Goal: Transaction & Acquisition: Purchase product/service

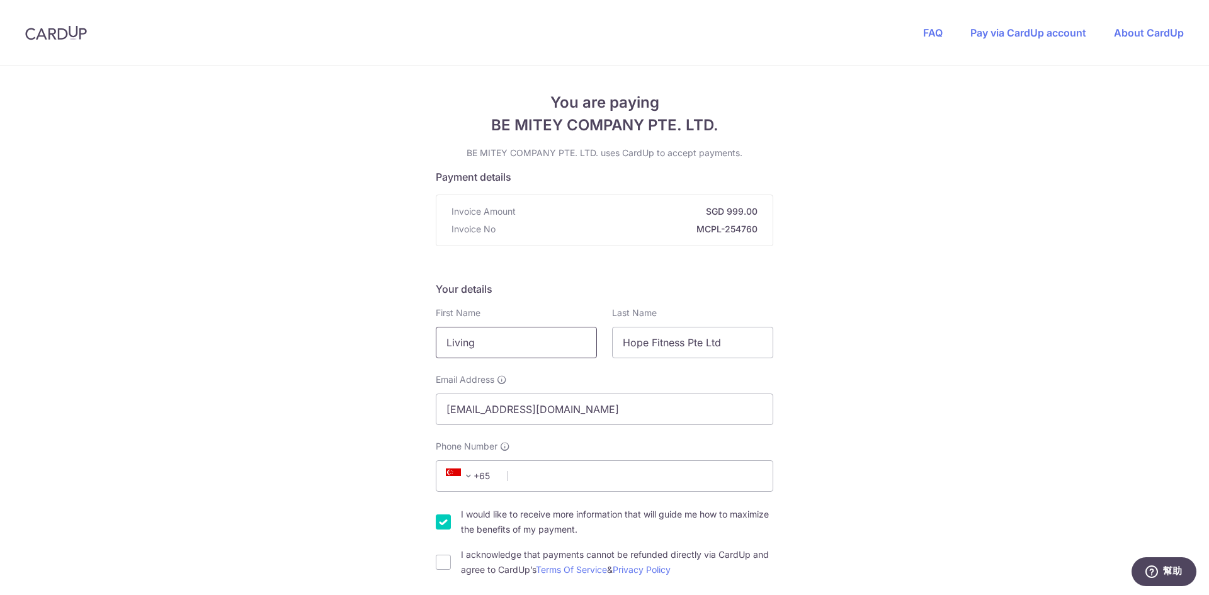
drag, startPoint x: 531, startPoint y: 346, endPoint x: 331, endPoint y: 337, distance: 200.3
type input "ㄇ"
type input "[PERSON_NAME]"
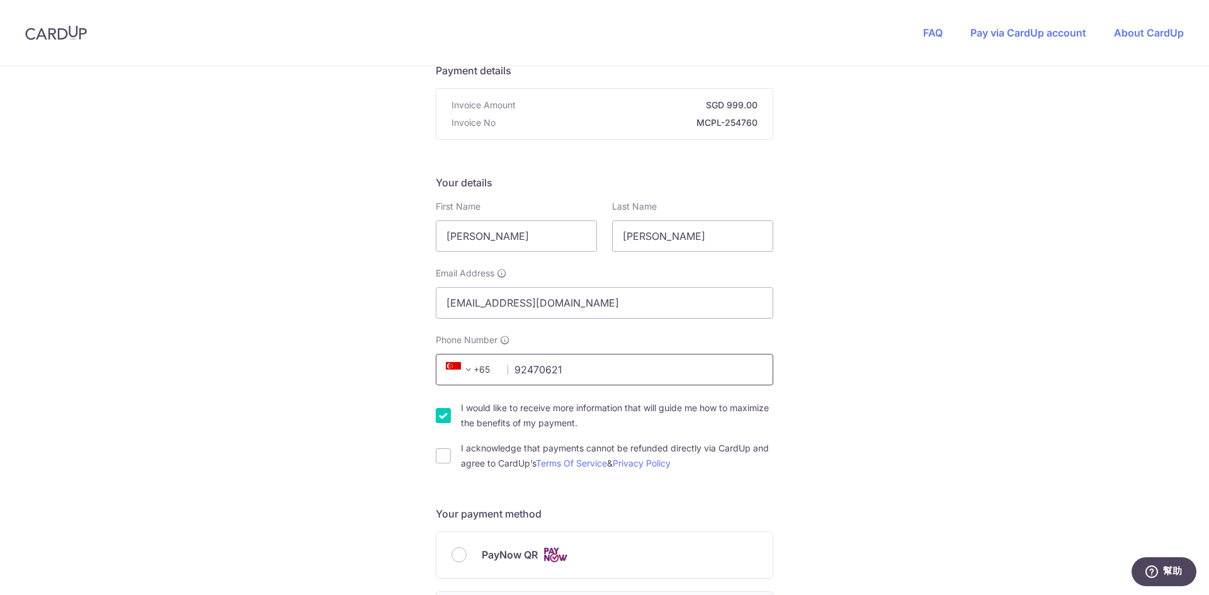
scroll to position [126, 0]
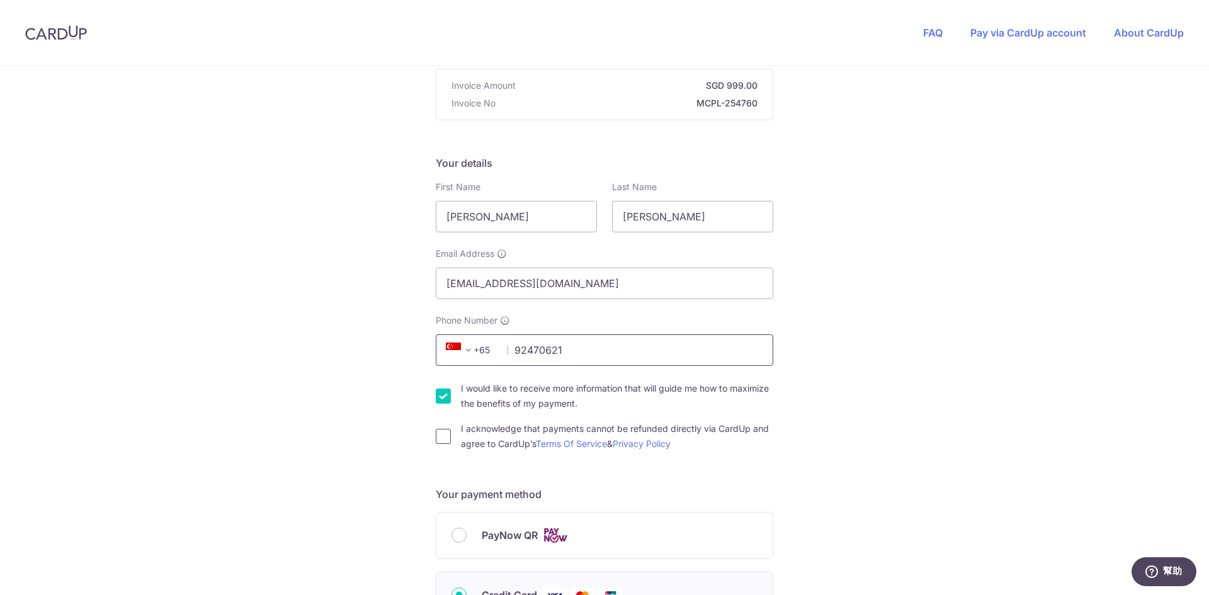
type input "92470621"
click at [441, 436] on input "I acknowledge that payments cannot be refunded directly via CardUp and agree to…" at bounding box center [443, 436] width 15 height 15
checkbox input "true"
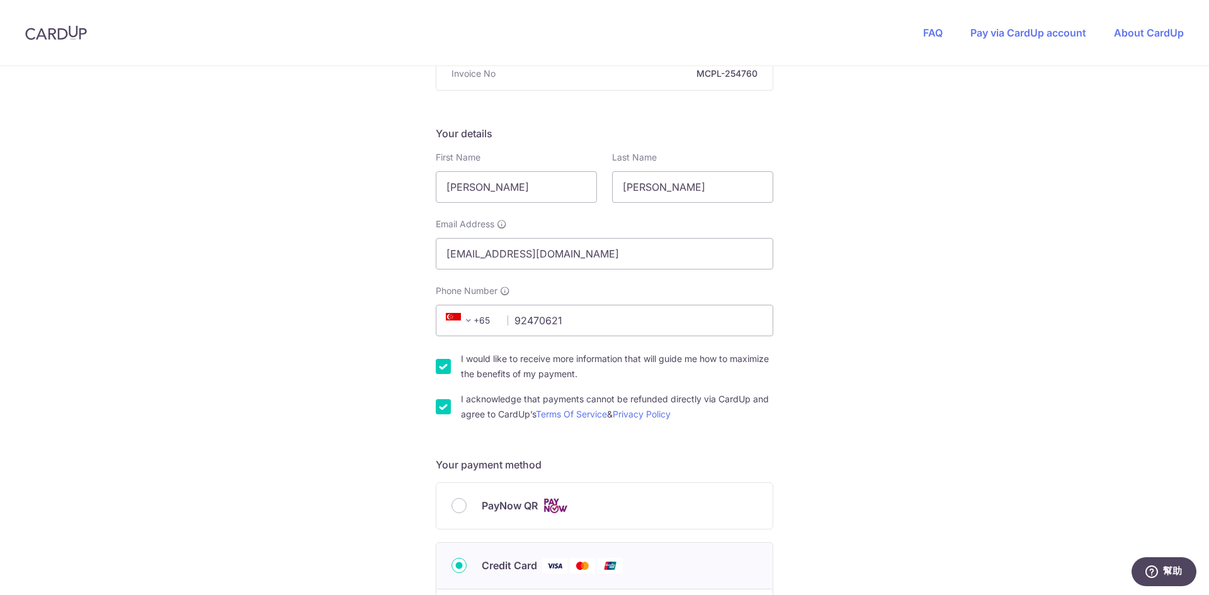
scroll to position [252, 0]
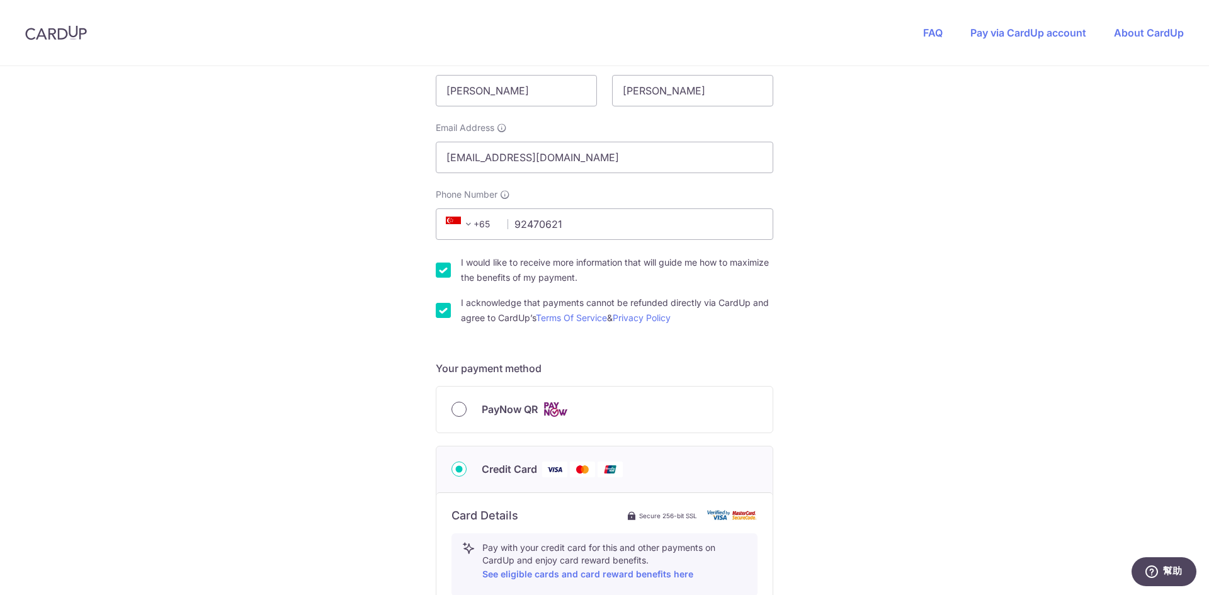
click at [461, 410] on input "PayNow QR" at bounding box center [458, 409] width 15 height 15
radio input "true"
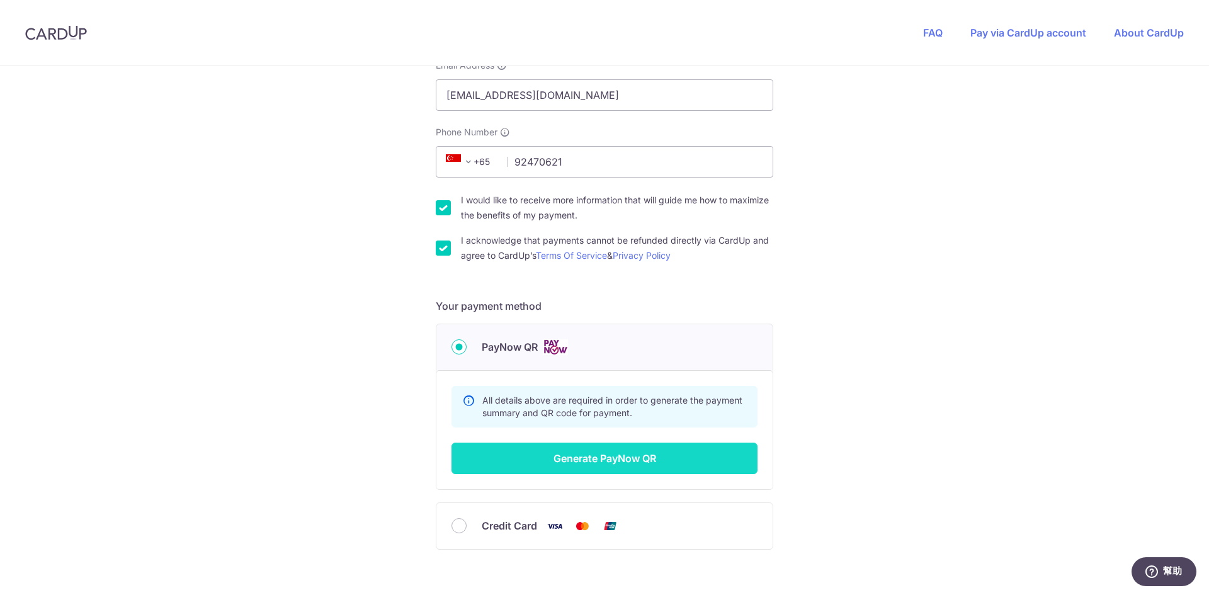
scroll to position [315, 0]
click at [604, 458] on button "Generate PayNow QR" at bounding box center [604, 457] width 306 height 31
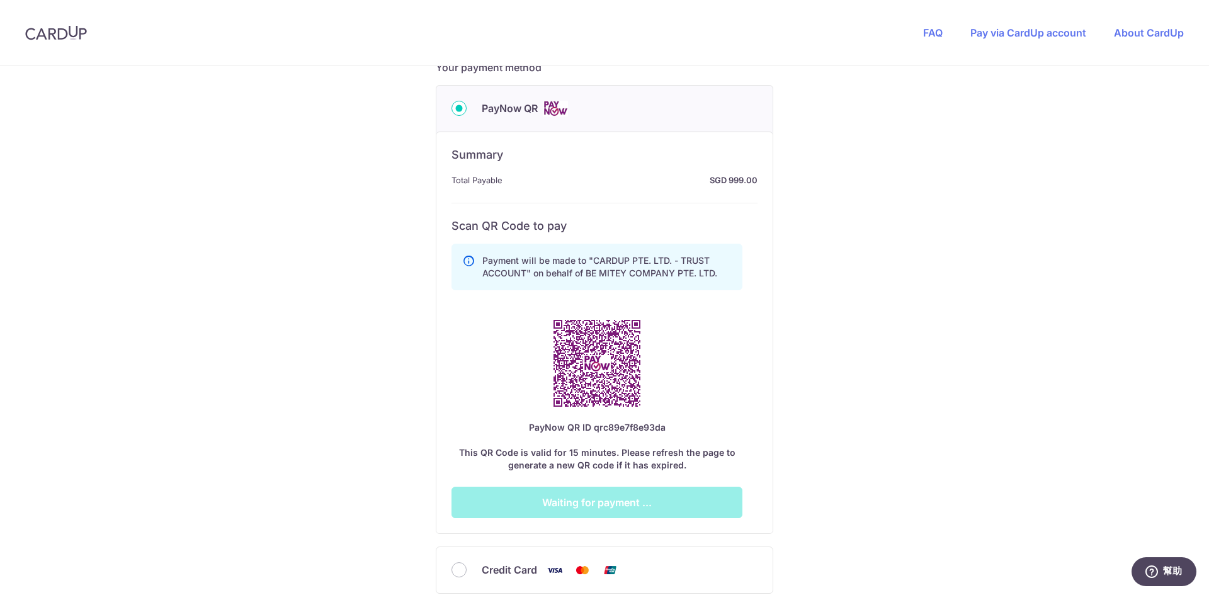
scroll to position [611, 0]
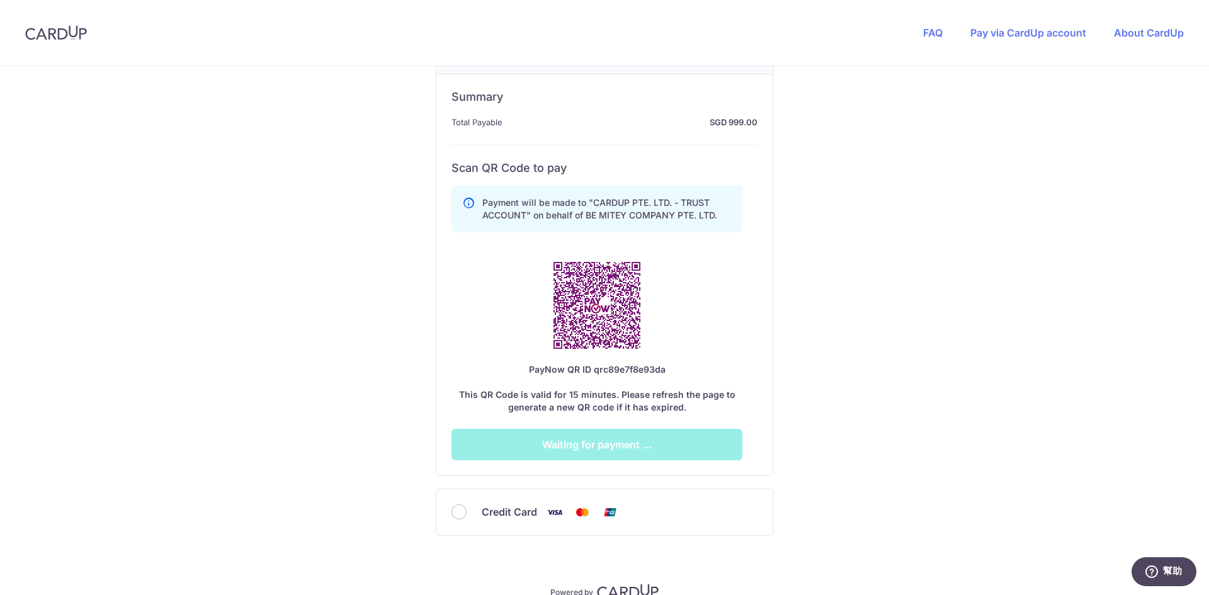
click at [472, 510] on div "Credit Card" at bounding box center [604, 512] width 306 height 16
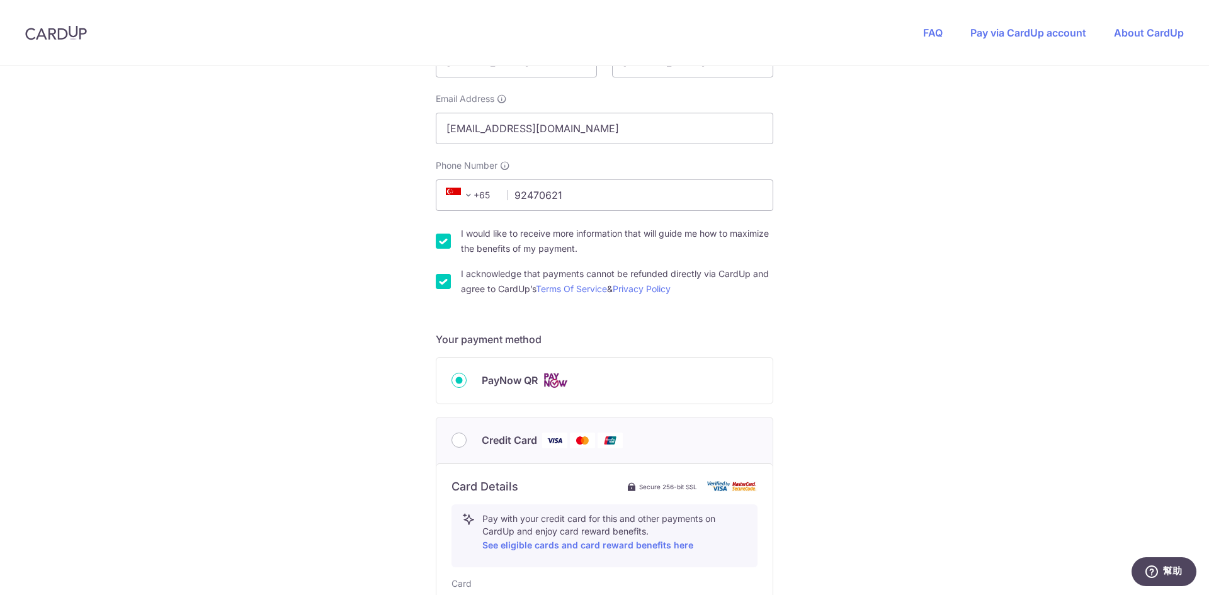
scroll to position [315, 0]
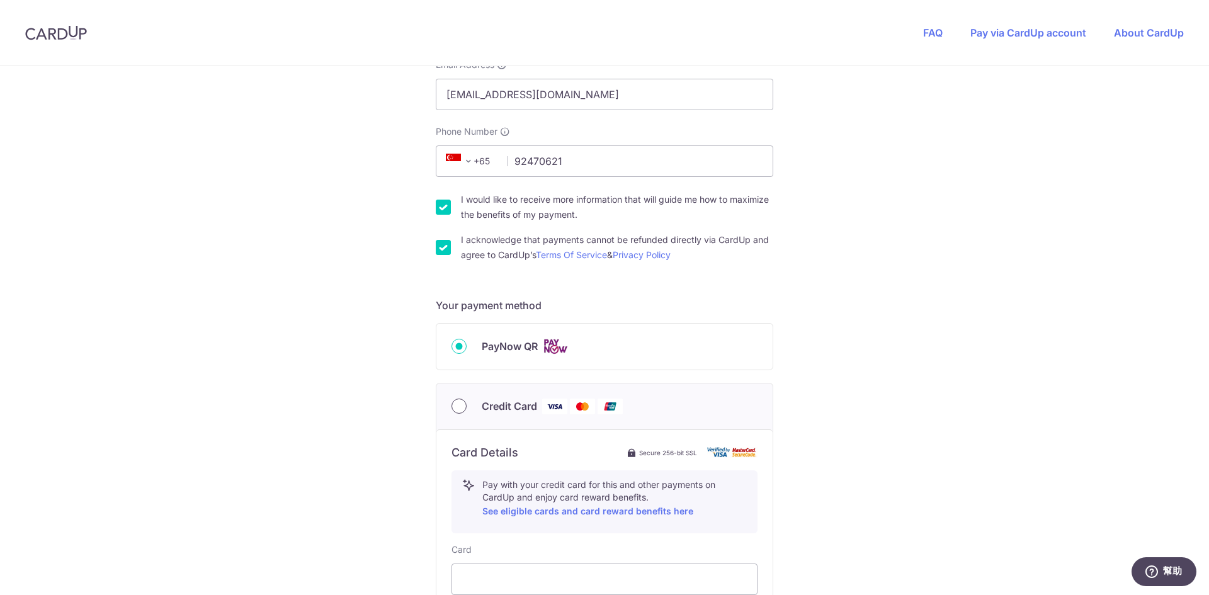
click at [459, 410] on input "Credit Card" at bounding box center [458, 405] width 15 height 15
radio input "true"
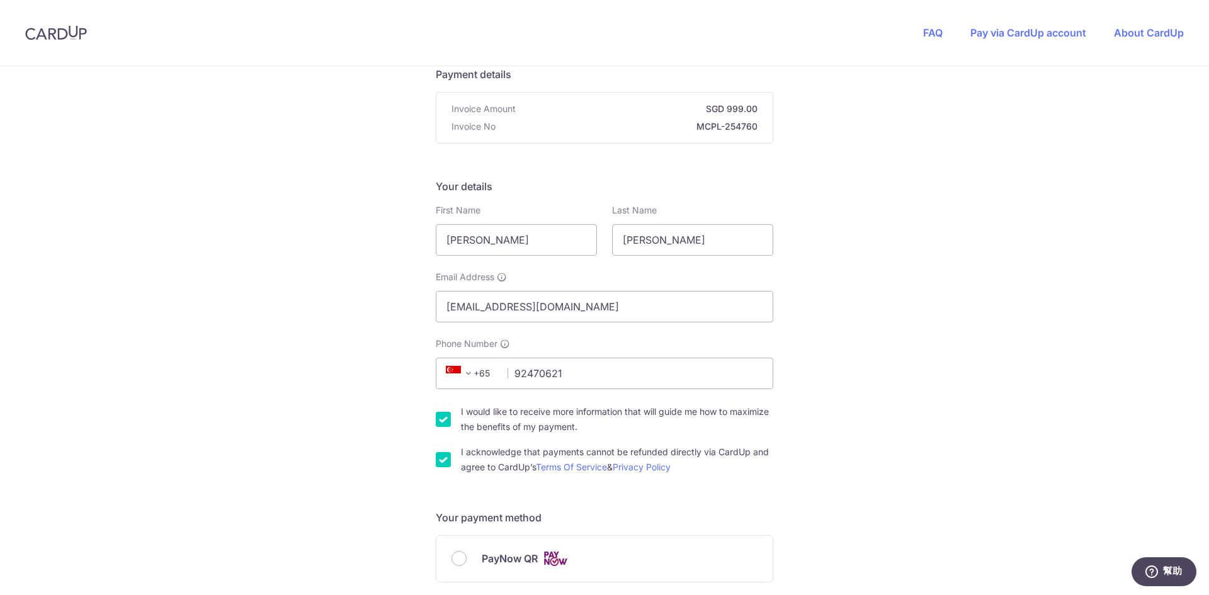
scroll to position [126, 0]
